Goal: Information Seeking & Learning: Check status

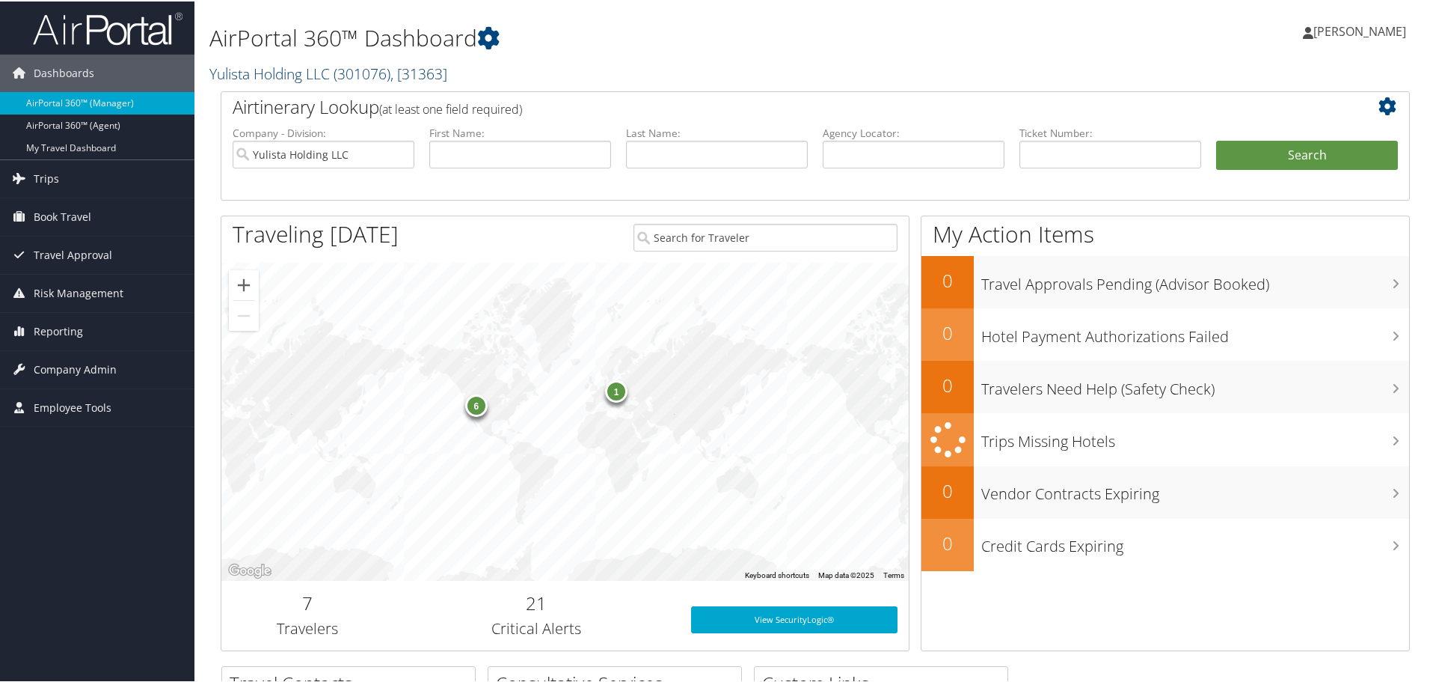
click at [333, 76] on link "Yulista Holding LLC ( 301076 ) , [ 31363 ]" at bounding box center [328, 72] width 238 height 20
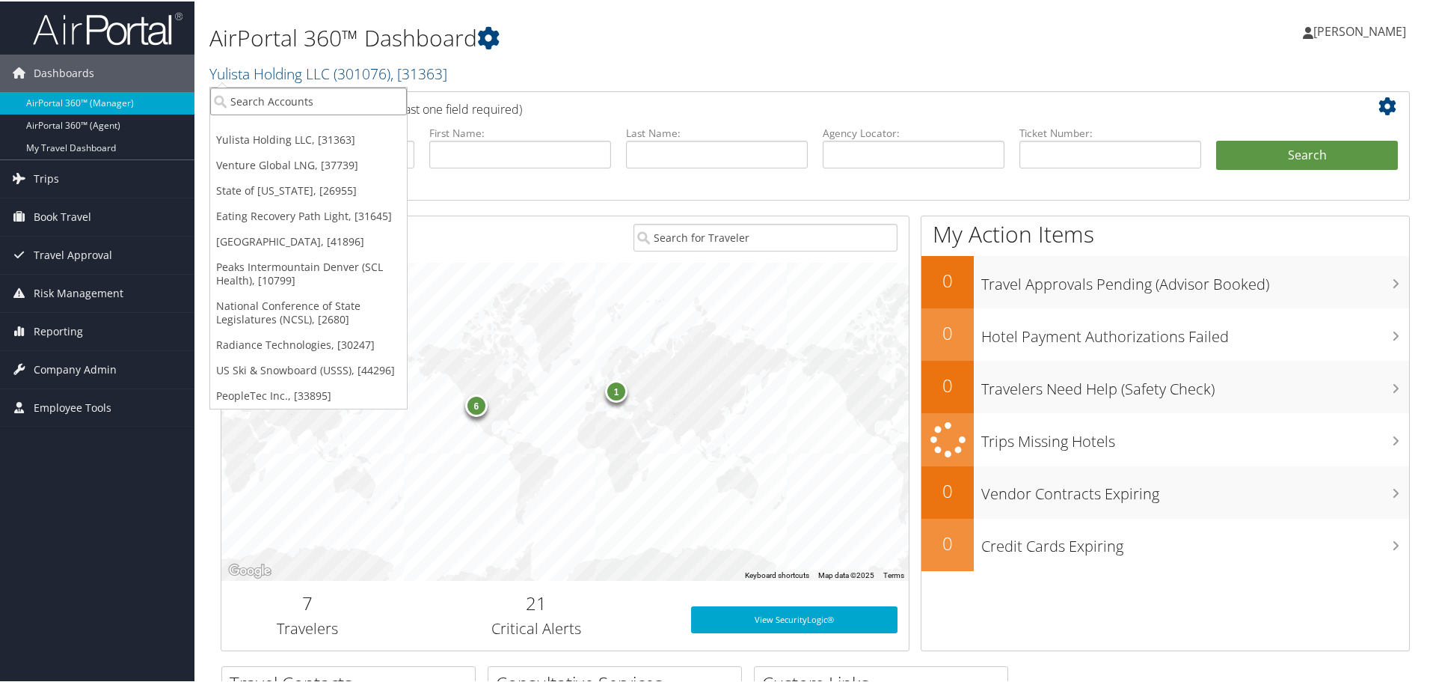
click at [286, 97] on input "search" at bounding box center [308, 100] width 197 height 28
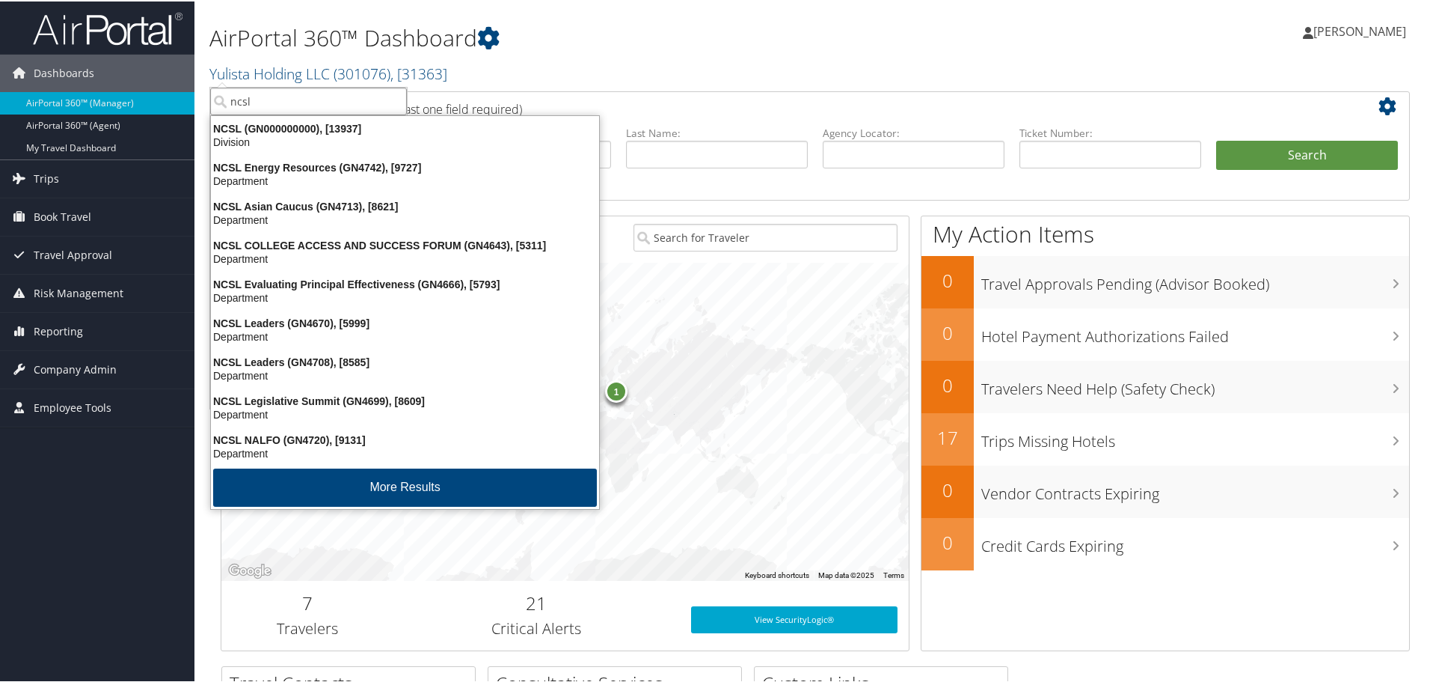
type input "ncsl"
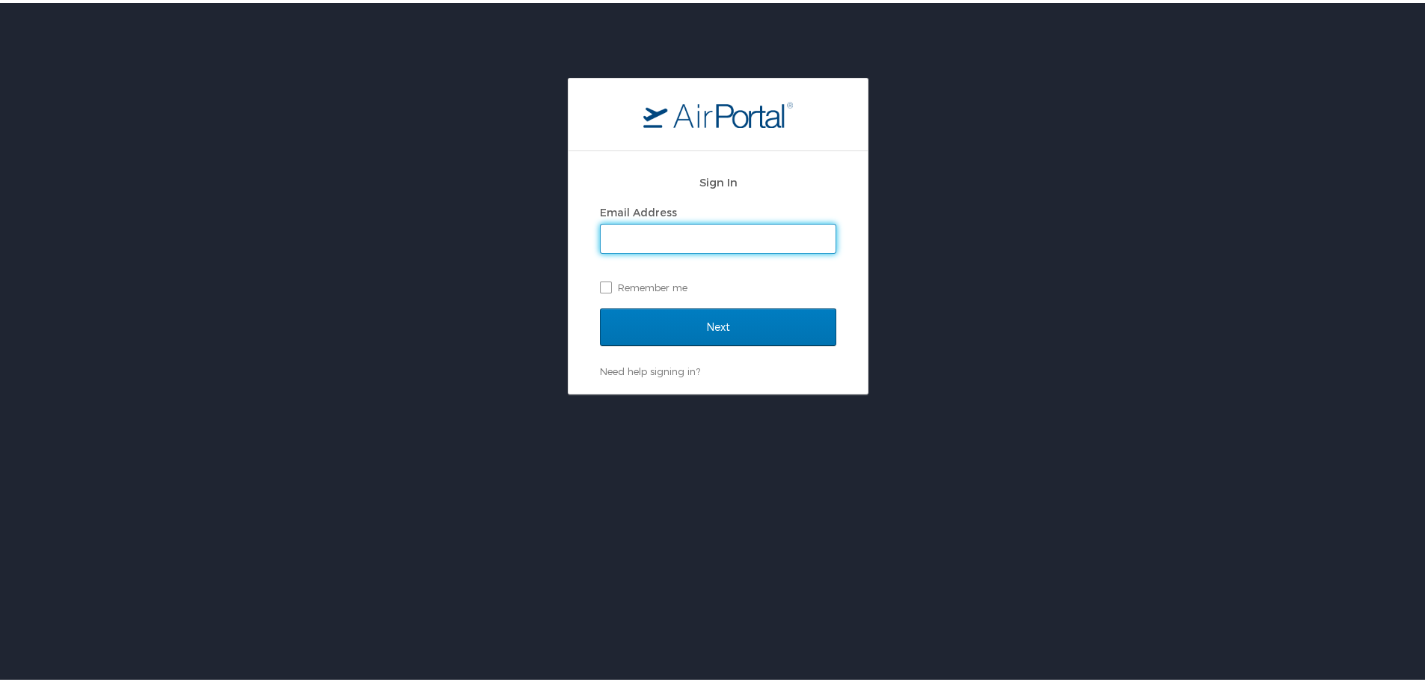
type input "marylore.mauldin@cbtravel.com"
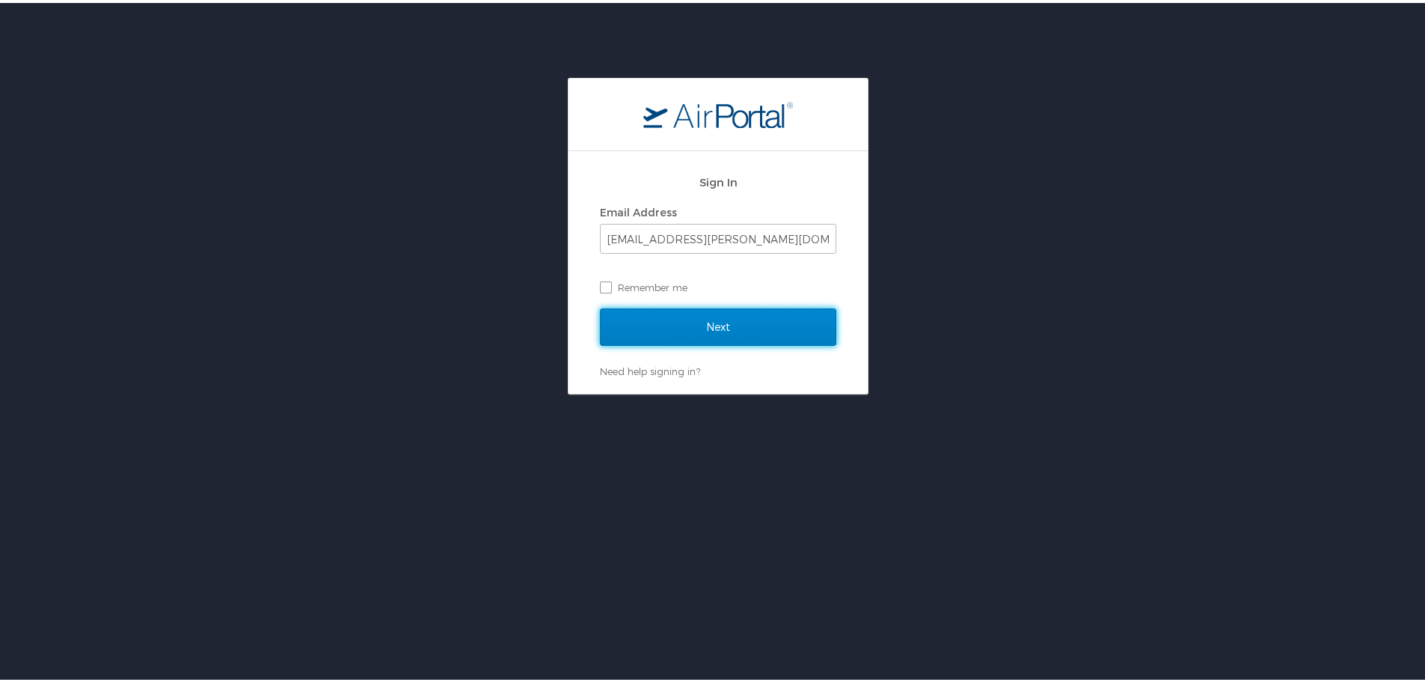
click at [747, 328] on input "Next" at bounding box center [718, 323] width 236 height 37
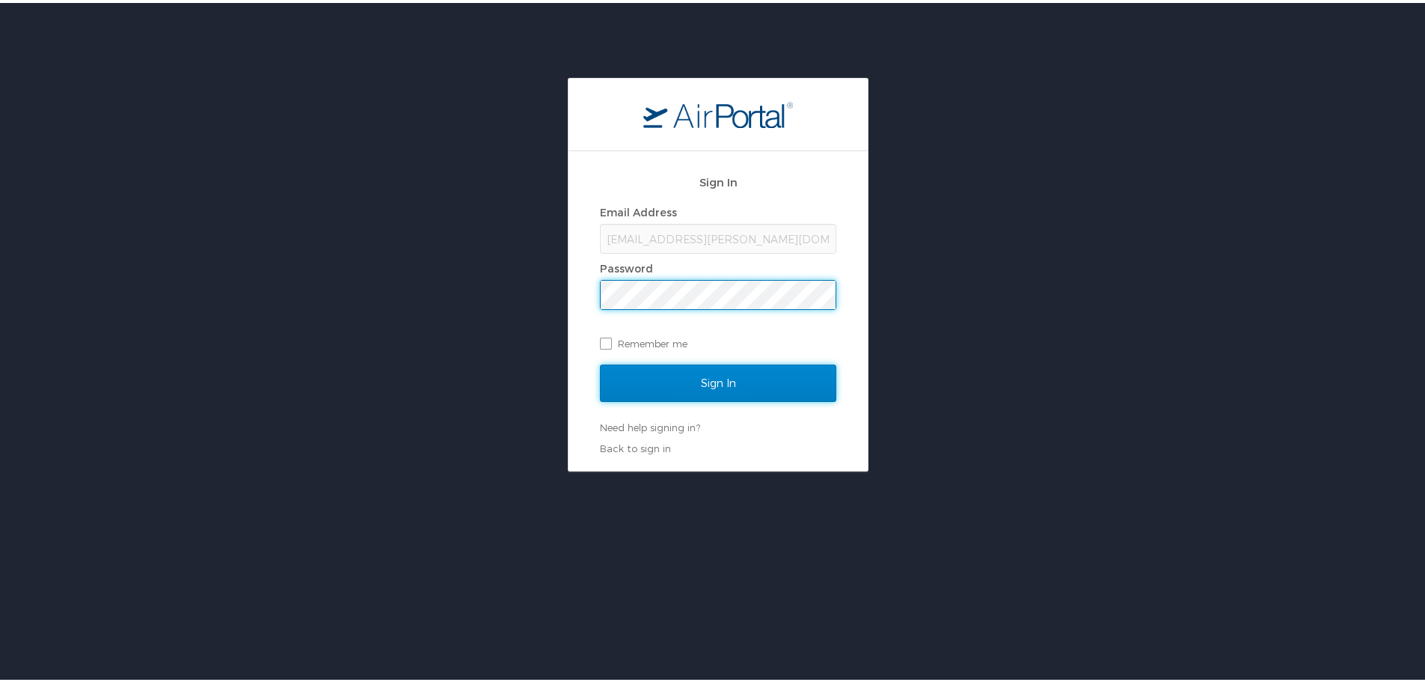
click at [697, 391] on input "Sign In" at bounding box center [718, 379] width 236 height 37
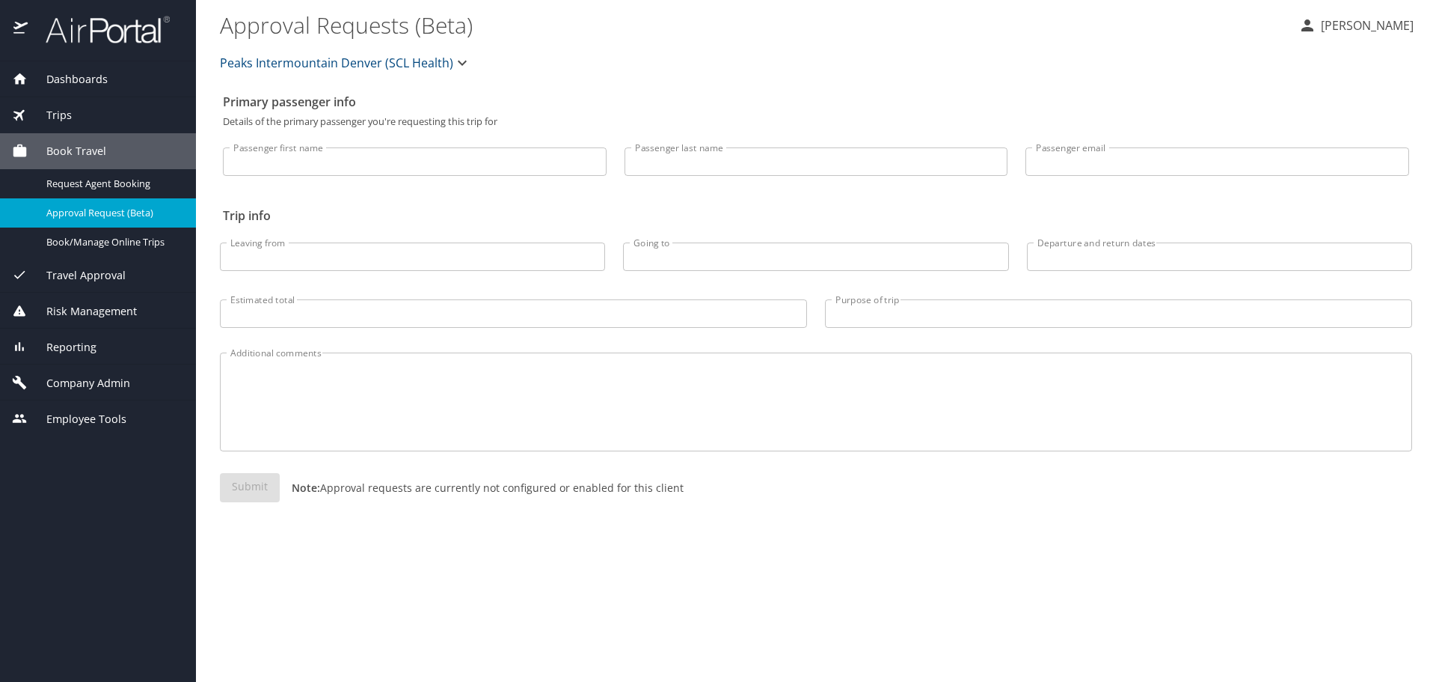
click at [385, 58] on span "Peaks Intermountain Denver (SCL Health)" at bounding box center [336, 62] width 233 height 21
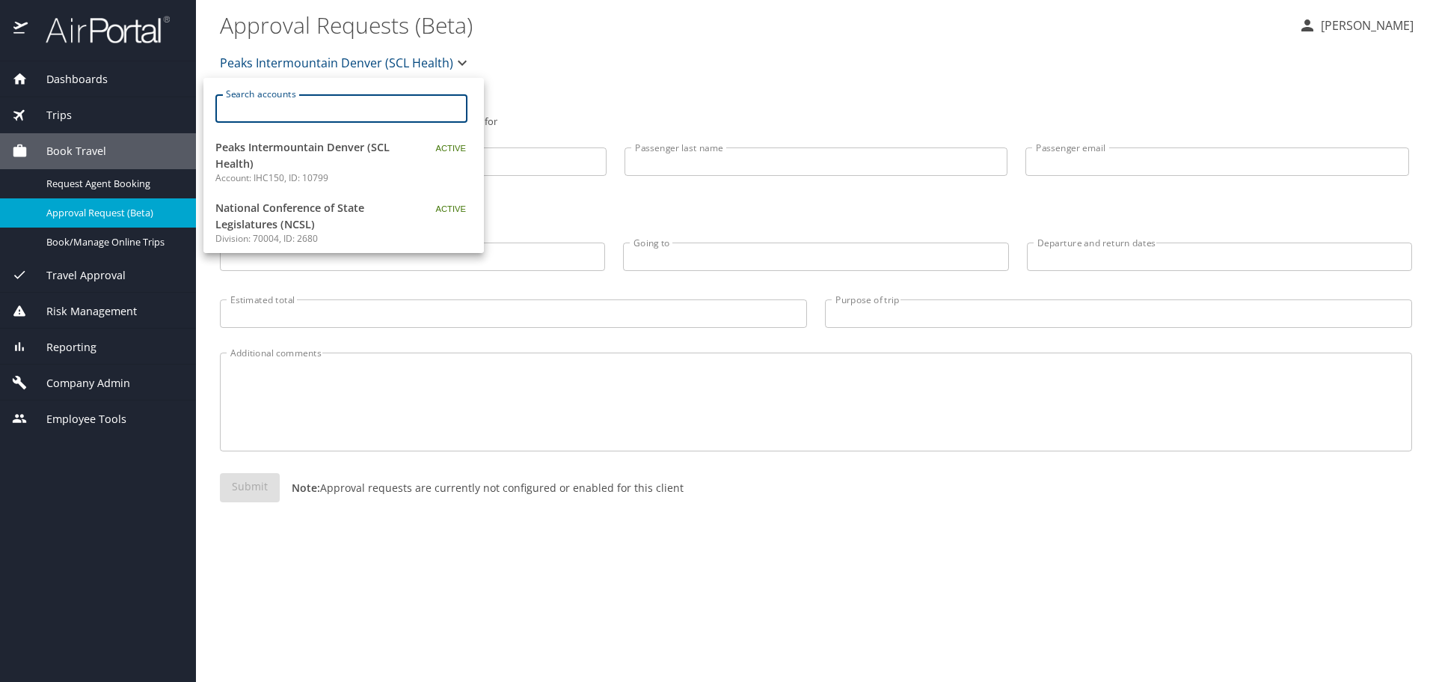
click at [275, 95] on input "Search accounts" at bounding box center [346, 108] width 242 height 28
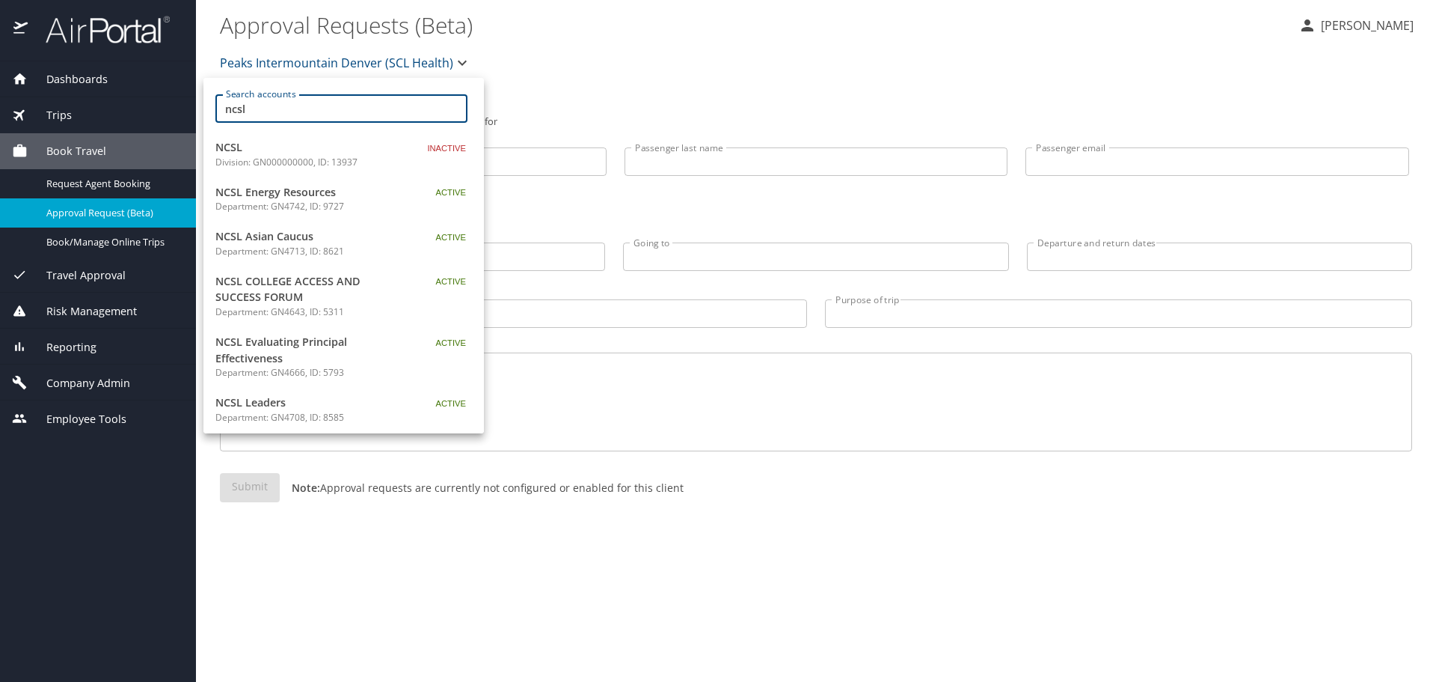
type input "ncsl"
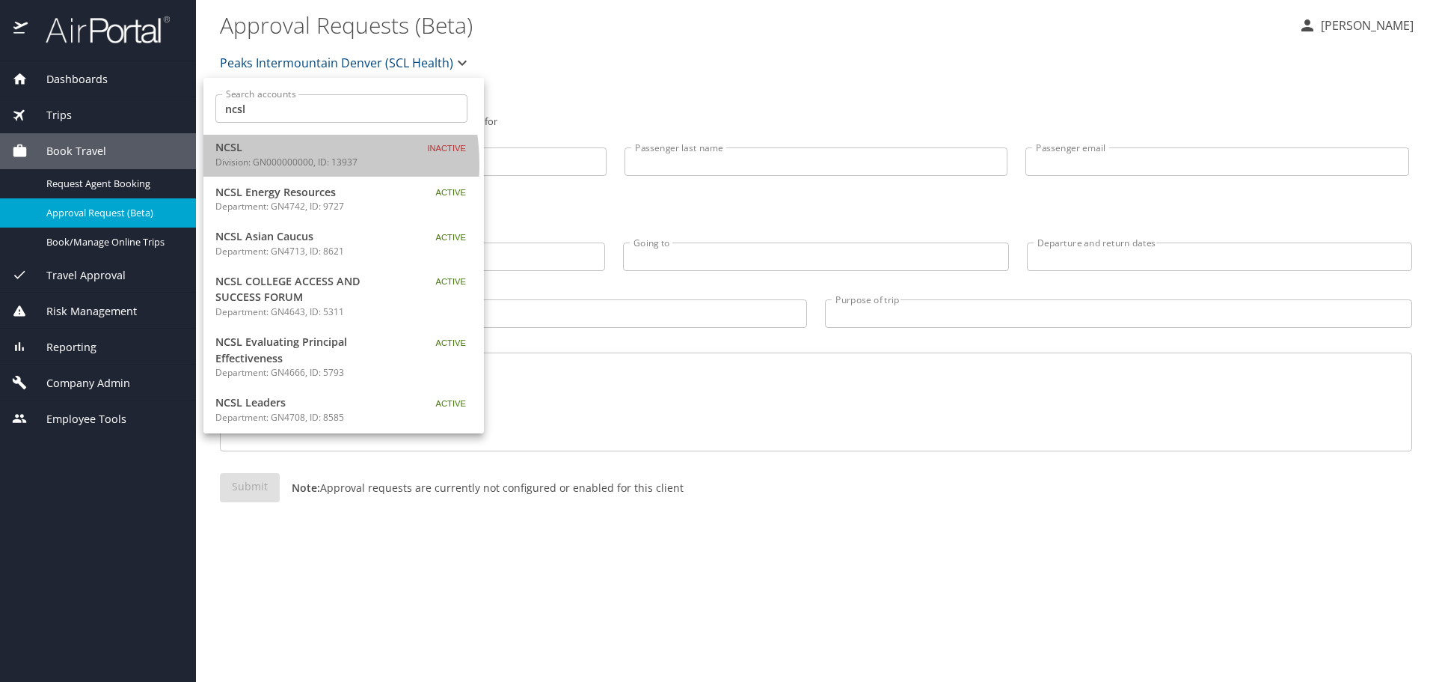
click at [259, 165] on p "Division: GN000000000, ID: 13937" at bounding box center [308, 162] width 187 height 13
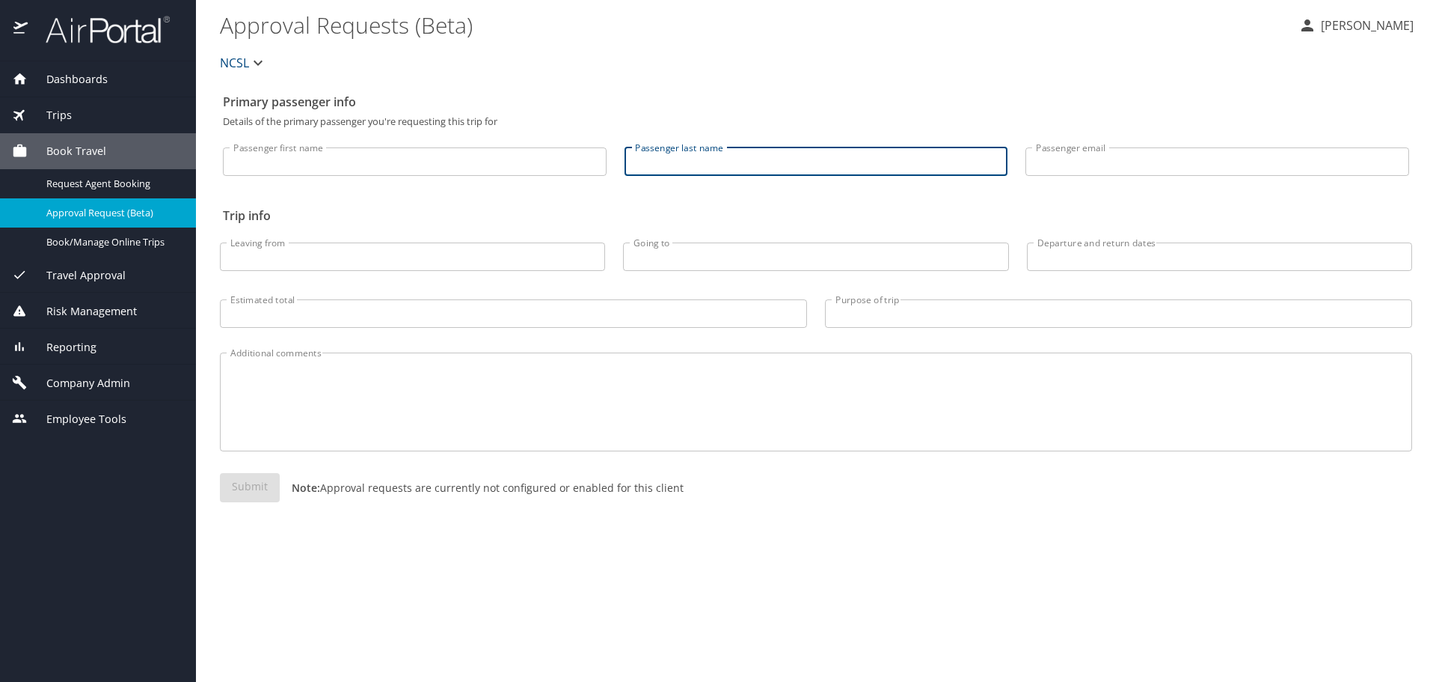
click at [717, 162] on input "Passenger last name" at bounding box center [817, 161] width 384 height 28
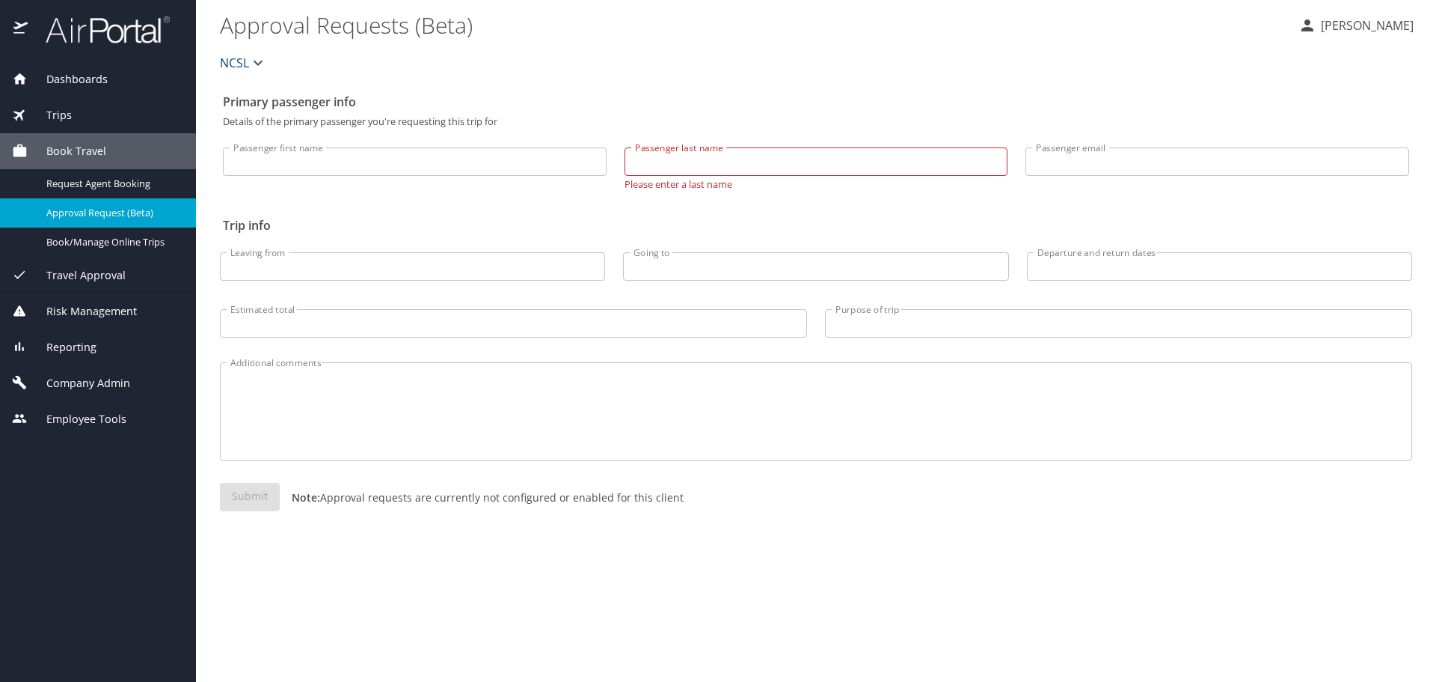
click at [40, 345] on span "Reporting" at bounding box center [62, 347] width 69 height 16
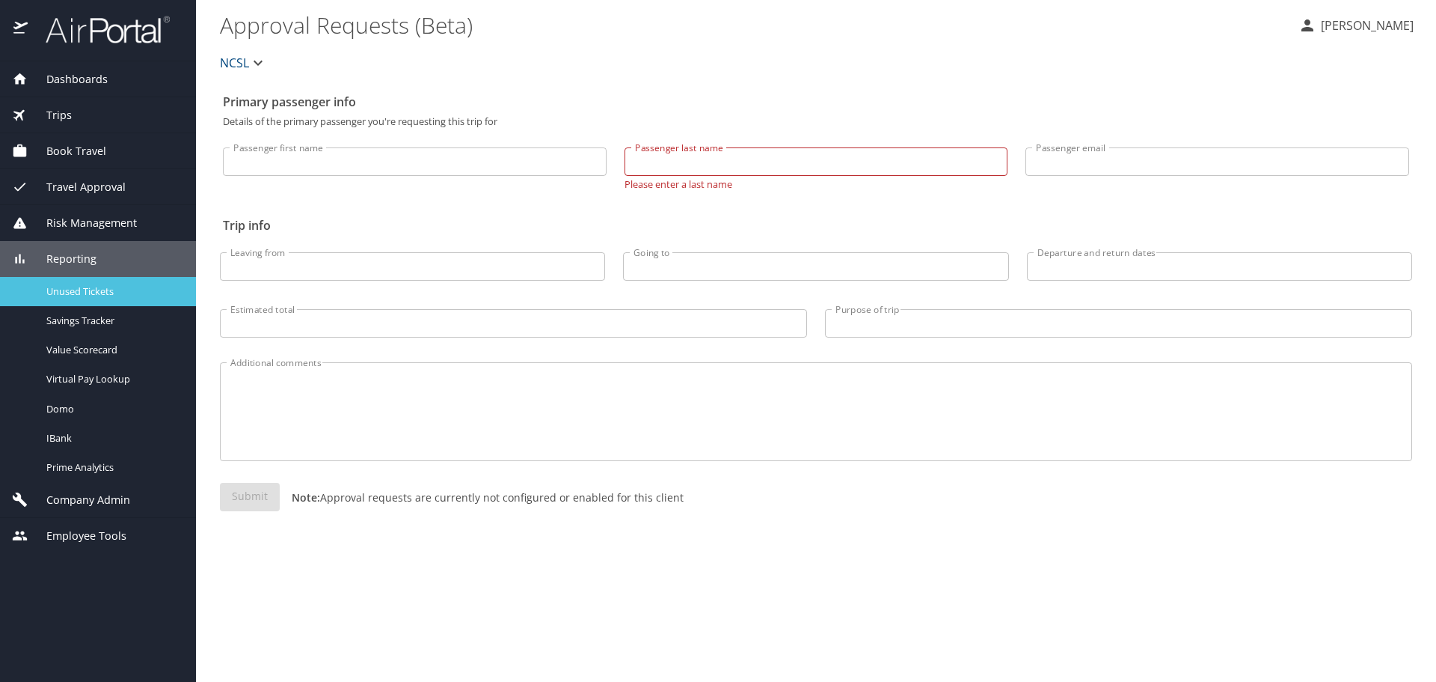
click at [72, 287] on span "Unused Tickets" at bounding box center [112, 291] width 132 height 14
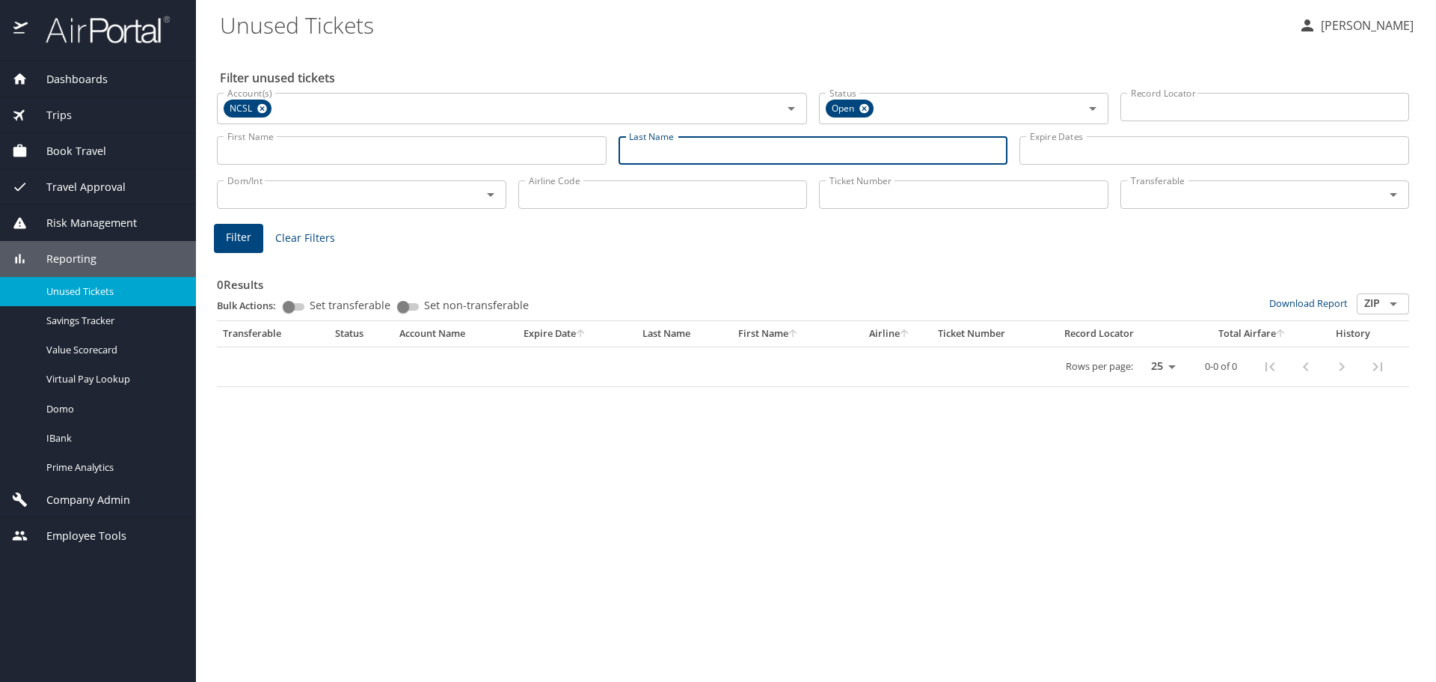
click at [689, 150] on input "Last Name" at bounding box center [814, 150] width 390 height 28
click at [602, 245] on div "0 Results Bulk Actions: Set transferable Set non-transferable Download Report Z…" at bounding box center [813, 318] width 1205 height 149
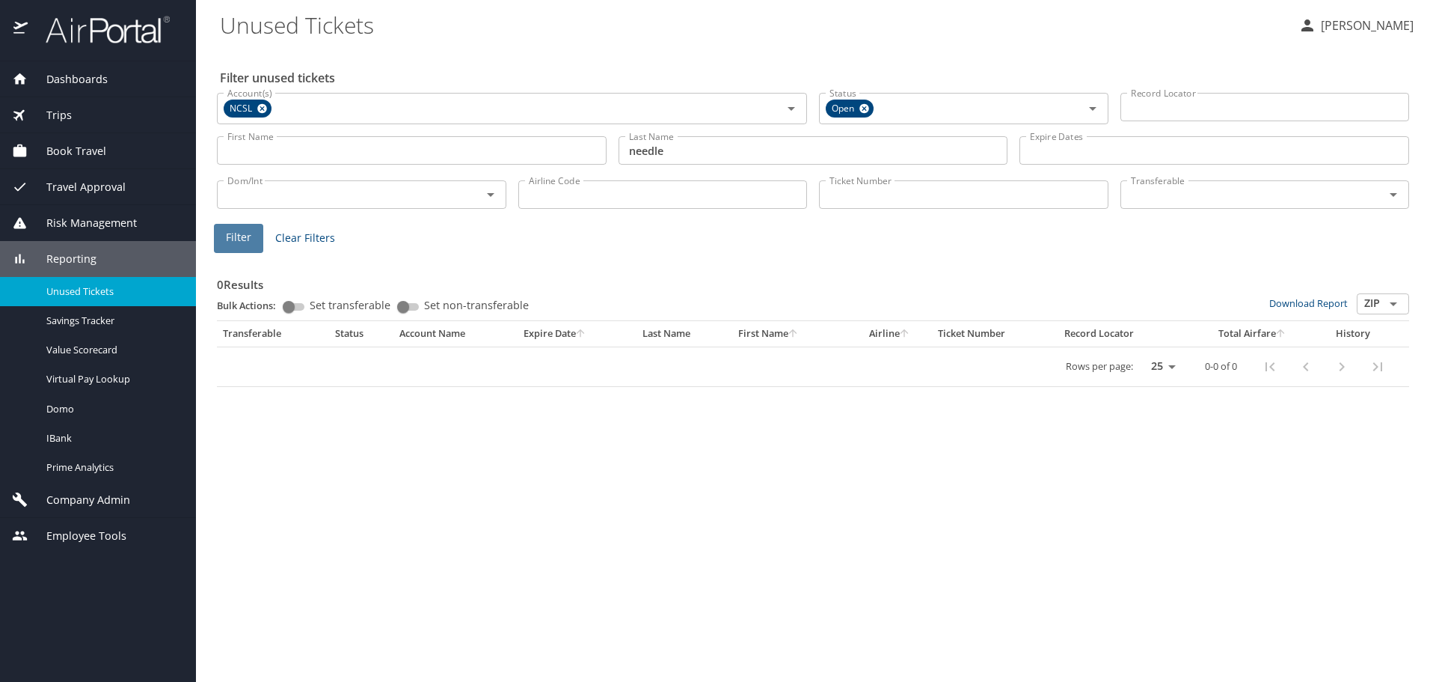
click at [248, 233] on span "Filter" at bounding box center [238, 237] width 25 height 19
click at [664, 149] on input "needle" at bounding box center [814, 150] width 390 height 28
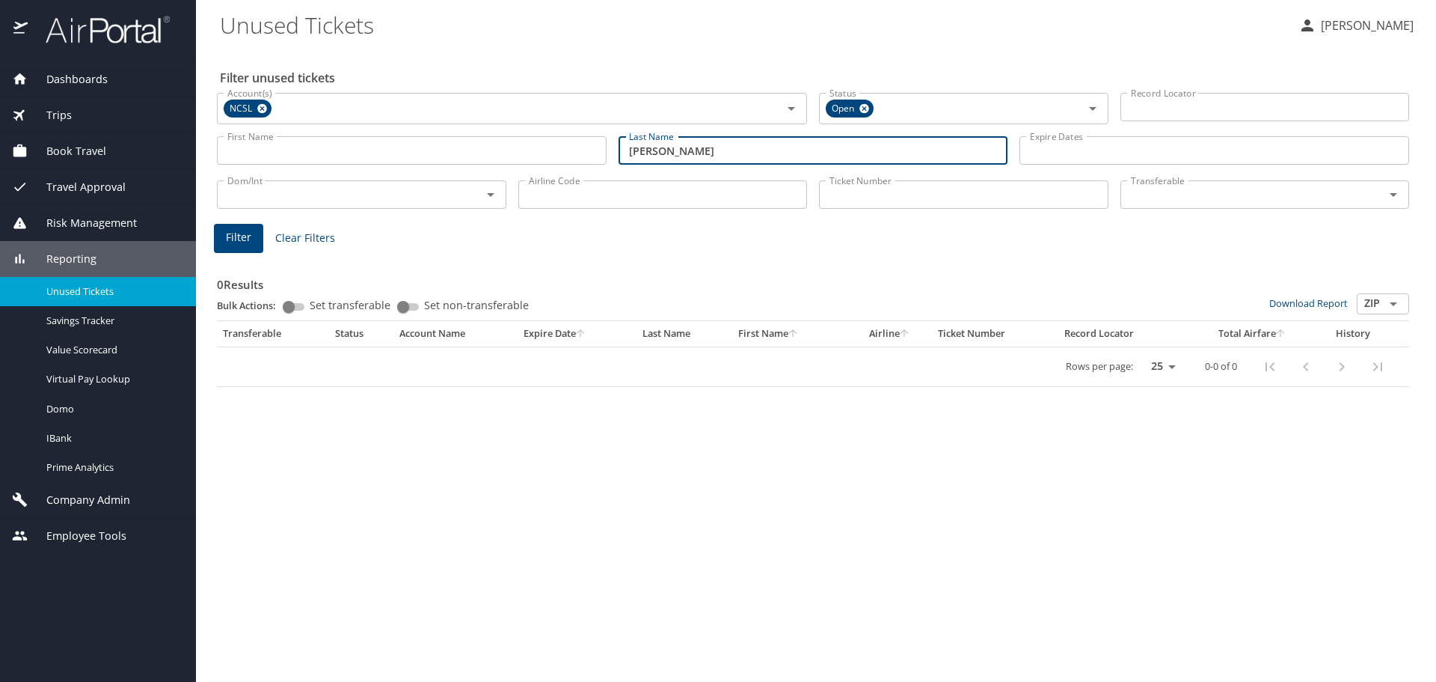
type input "needler"
click at [719, 153] on input "needler" at bounding box center [814, 150] width 390 height 28
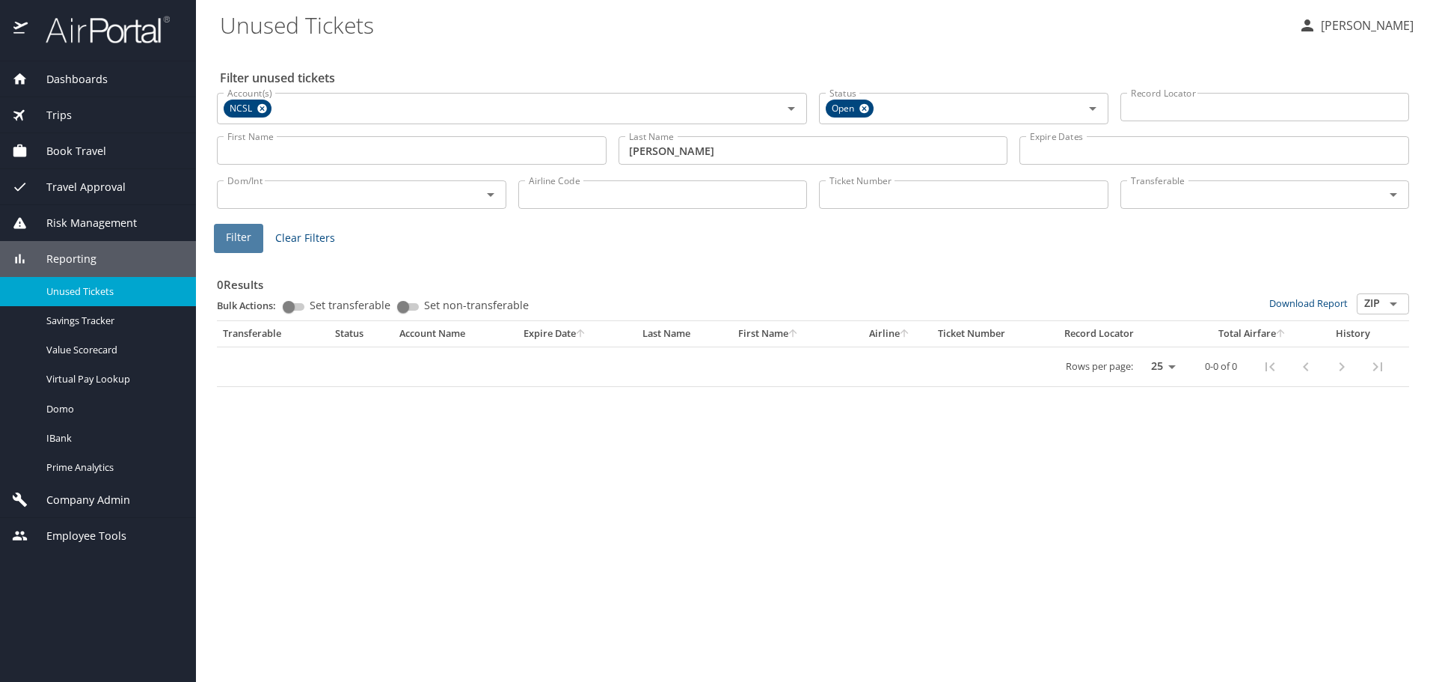
click at [242, 237] on span "Filter" at bounding box center [238, 237] width 25 height 19
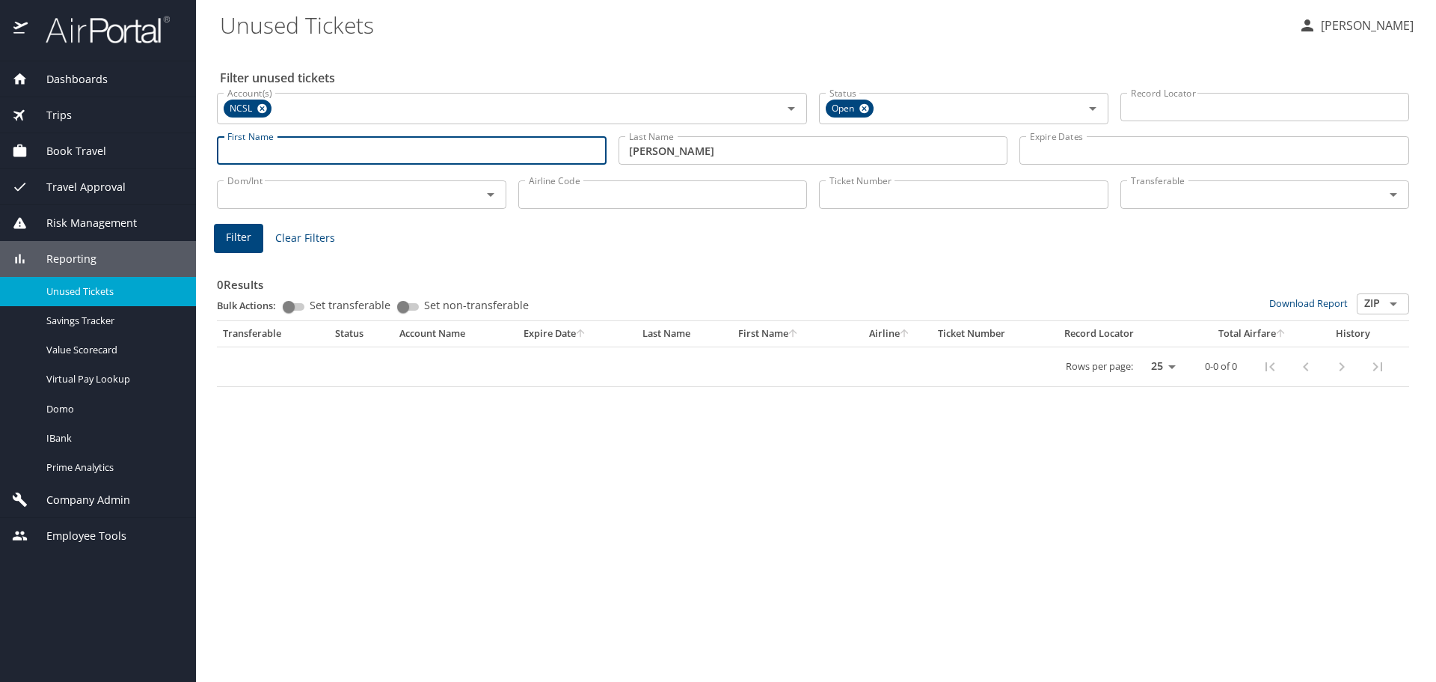
click at [327, 145] on input "First Name" at bounding box center [412, 150] width 390 height 28
type input "sarah"
click at [691, 205] on input "Airline Code" at bounding box center [663, 194] width 290 height 28
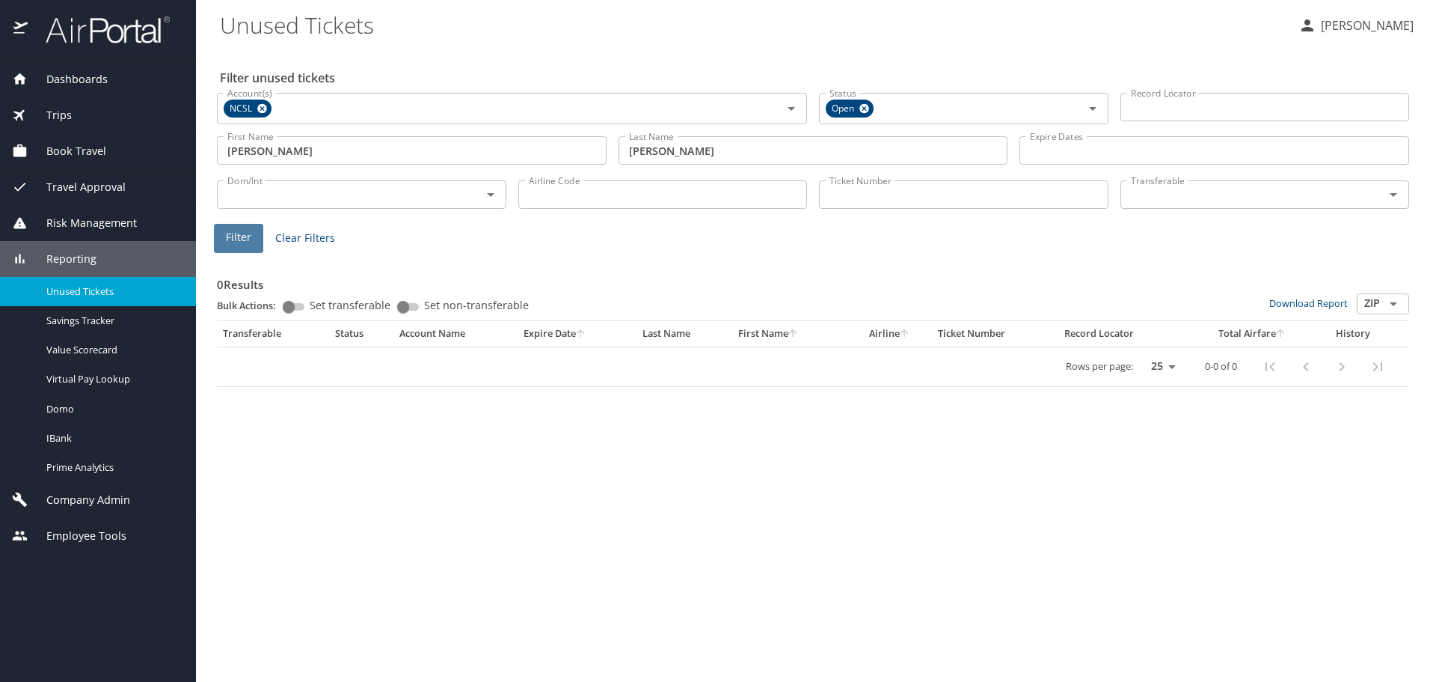
click at [238, 239] on span "Filter" at bounding box center [238, 237] width 25 height 19
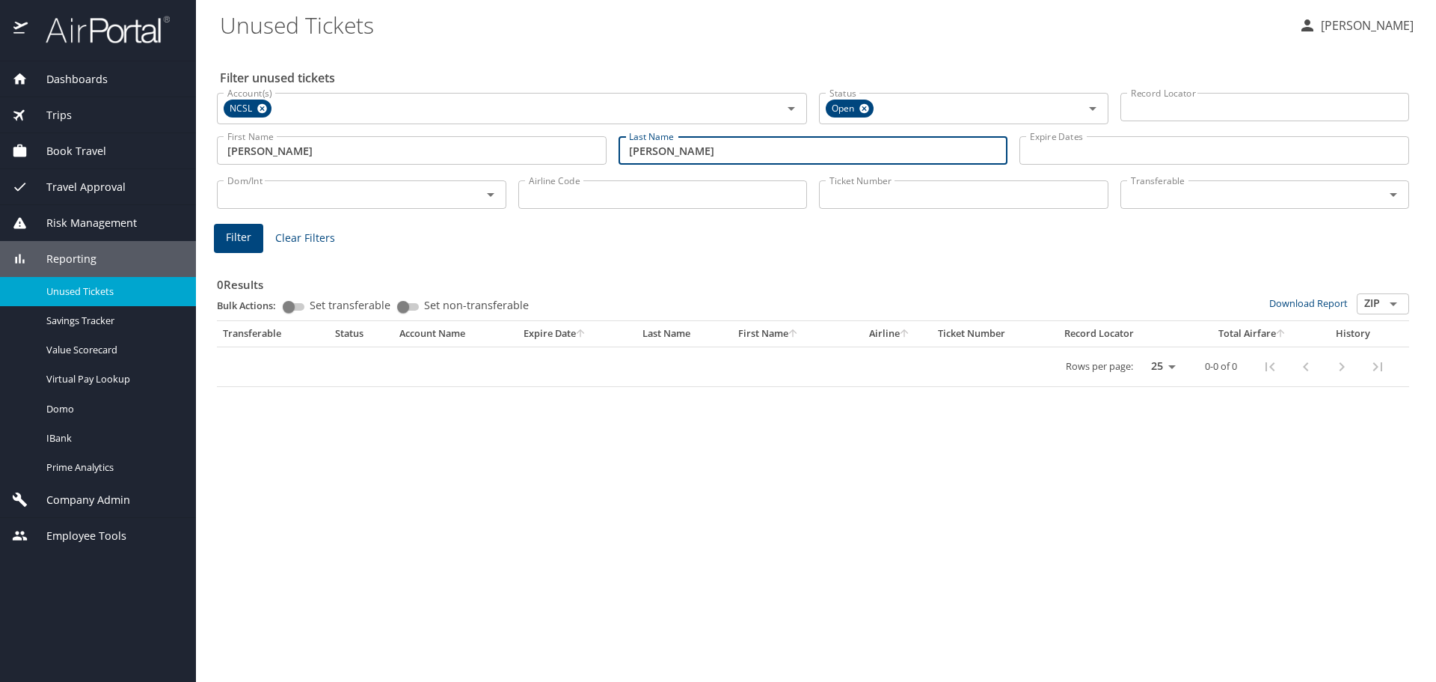
drag, startPoint x: 697, startPoint y: 141, endPoint x: 588, endPoint y: 136, distance: 109.4
click at [588, 136] on div "First Name sarah First Name Last Name needler Last Name Expire Dates Expire Dat…" at bounding box center [813, 150] width 1205 height 53
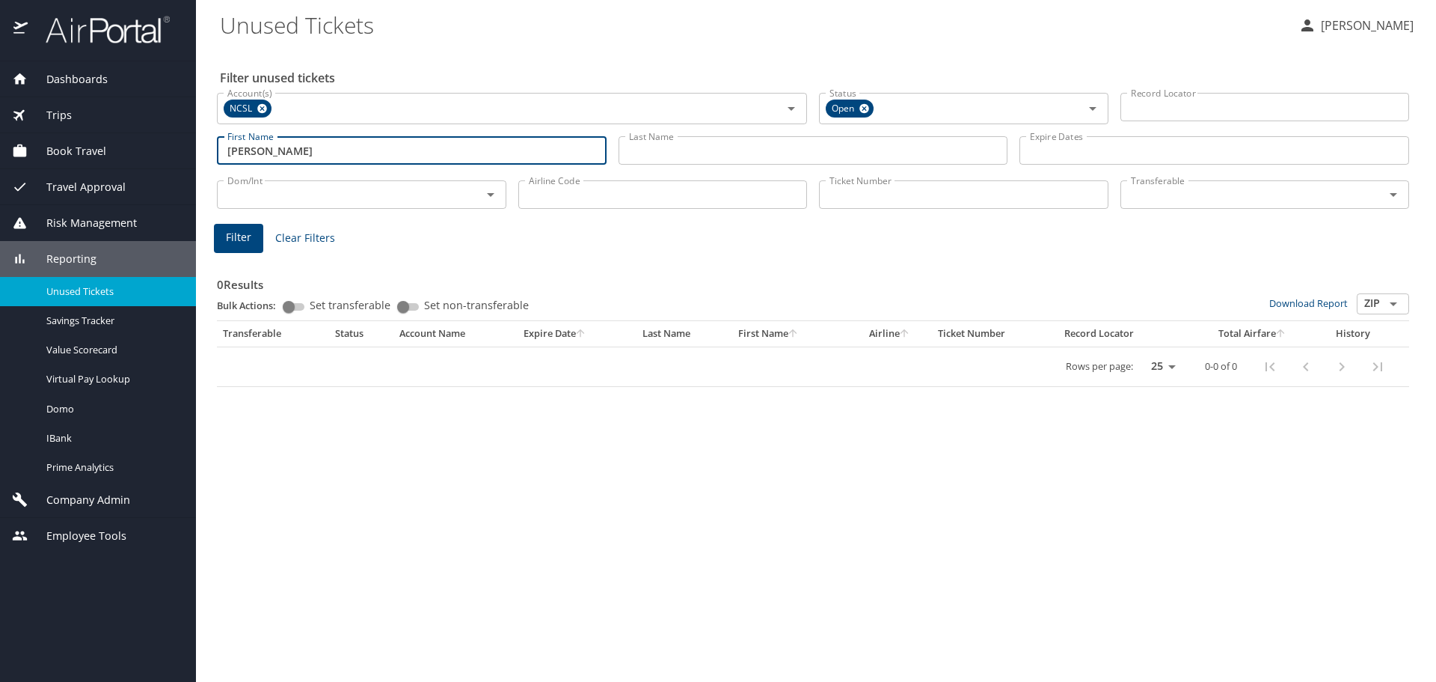
drag, startPoint x: 274, startPoint y: 139, endPoint x: 143, endPoint y: 128, distance: 131.4
click at [189, 128] on div "Dashboards AirPortal 360™ Manager AirPortal 360™ Agent My Travel Dashboard Trip…" at bounding box center [718, 341] width 1436 height 682
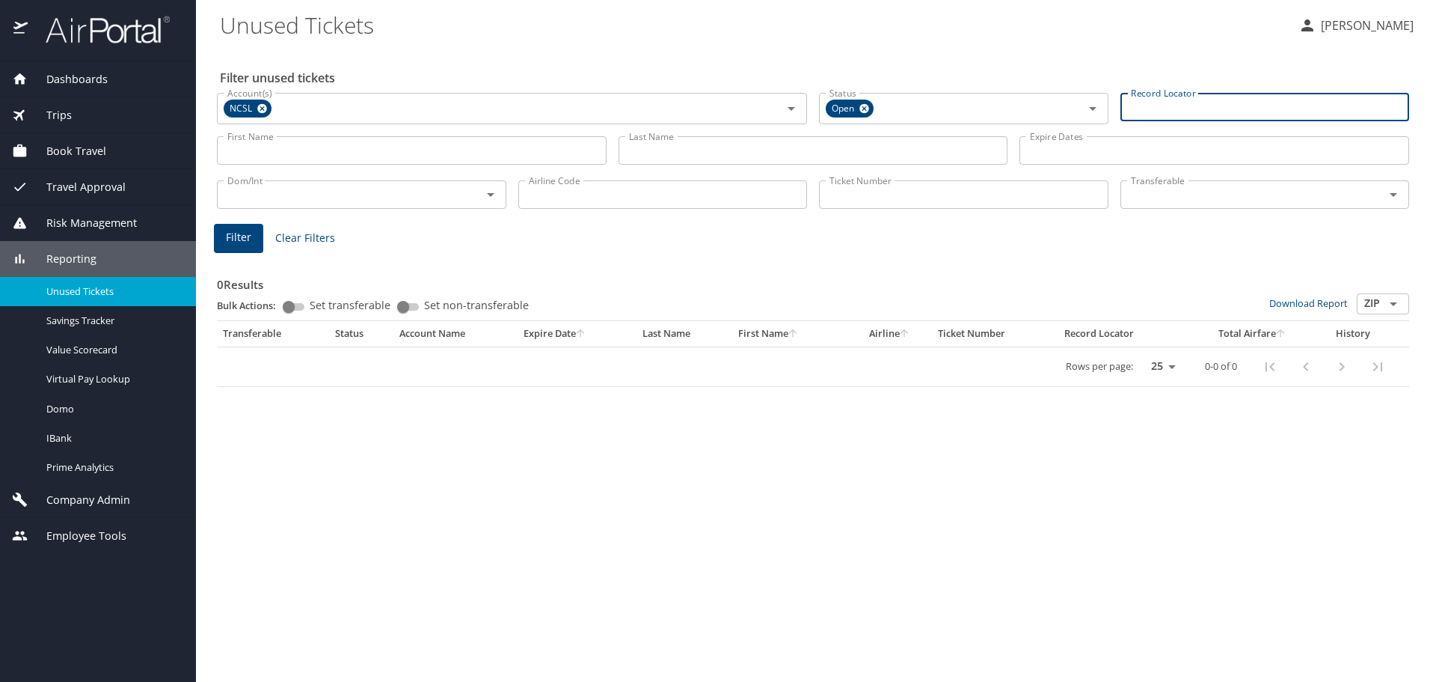
click at [1186, 105] on input "Record Locator" at bounding box center [1266, 107] width 290 height 28
paste input "BYRQG5"
type input "BYRQG5"
click at [1186, 105] on input "BYRQG5" at bounding box center [1266, 107] width 290 height 28
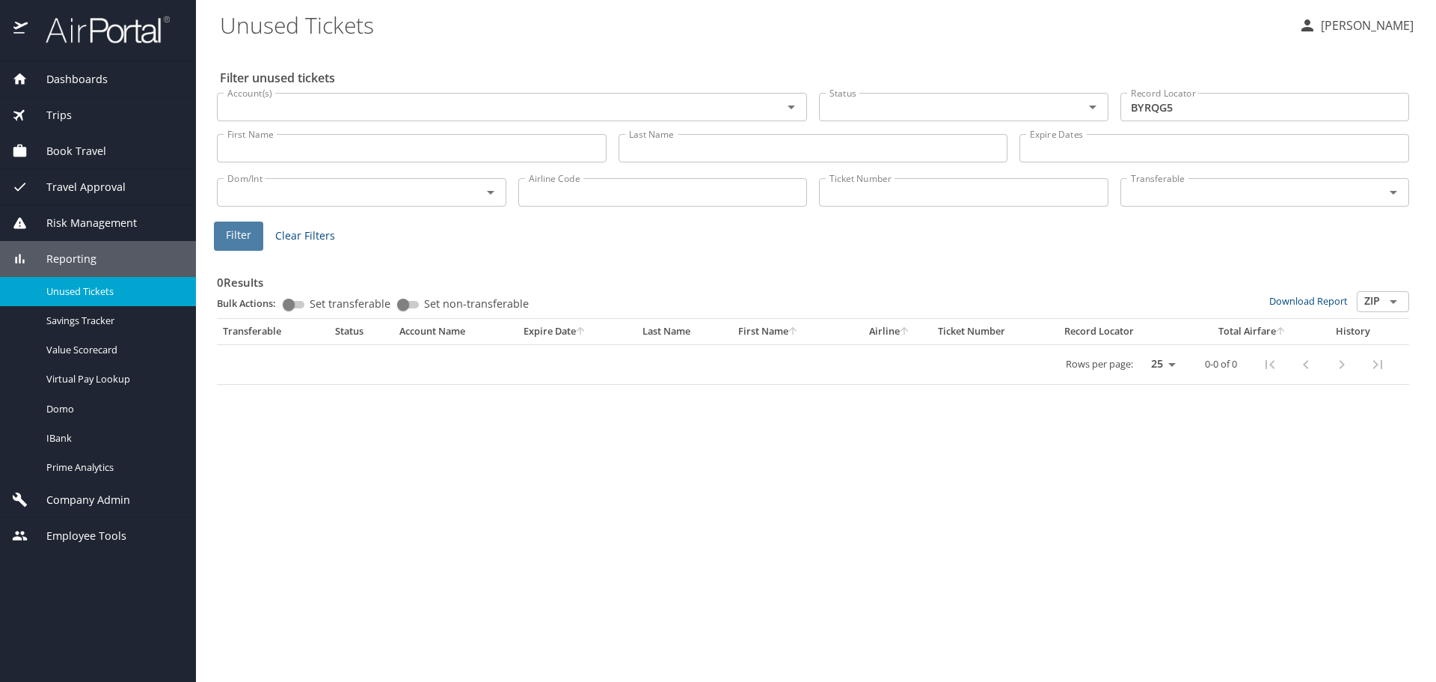
click at [233, 242] on span "Filter" at bounding box center [238, 235] width 25 height 19
